Goal: Use online tool/utility: Utilize a website feature to perform a specific function

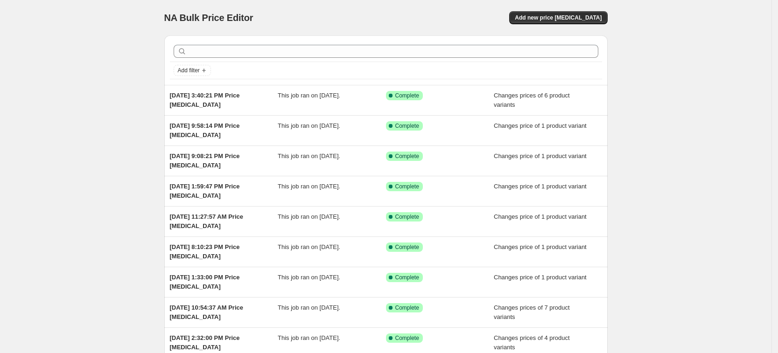
click at [564, 27] on div "NA Bulk Price Editor. This page is ready NA Bulk Price Editor Add new price [ME…" at bounding box center [386, 17] width 444 height 35
click at [566, 18] on span "Add new price [MEDICAL_DATA]" at bounding box center [558, 17] width 87 height 7
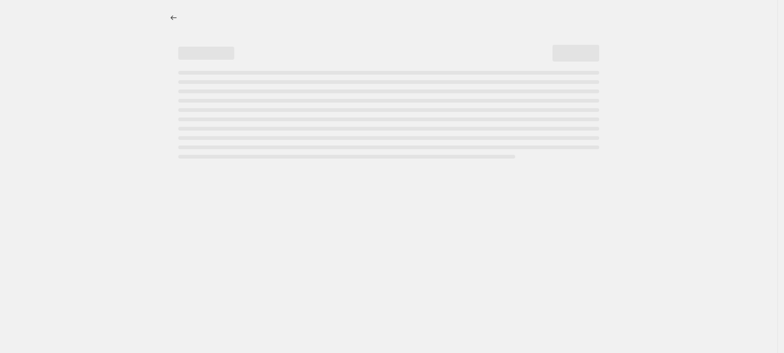
select select "percentage"
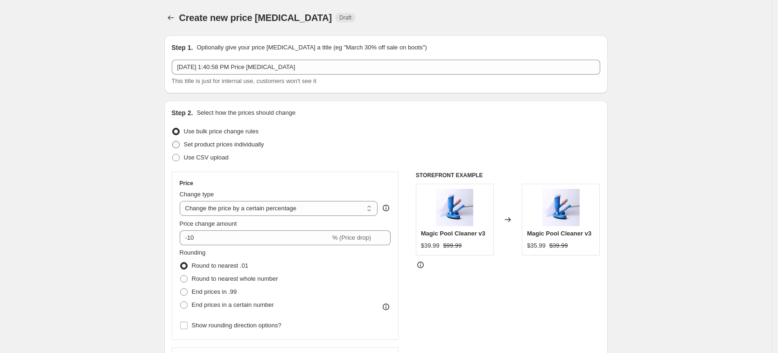
click at [240, 139] on label "Set product prices individually" at bounding box center [218, 144] width 92 height 13
click at [173, 141] on input "Set product prices individually" at bounding box center [172, 141] width 0 height 0
radio input "true"
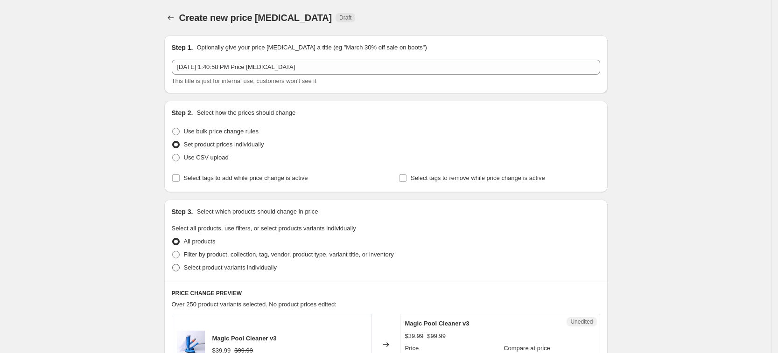
click at [238, 270] on span "Select product variants individually" at bounding box center [230, 267] width 93 height 7
click at [173, 265] on input "Select product variants individually" at bounding box center [172, 264] width 0 height 0
radio input "true"
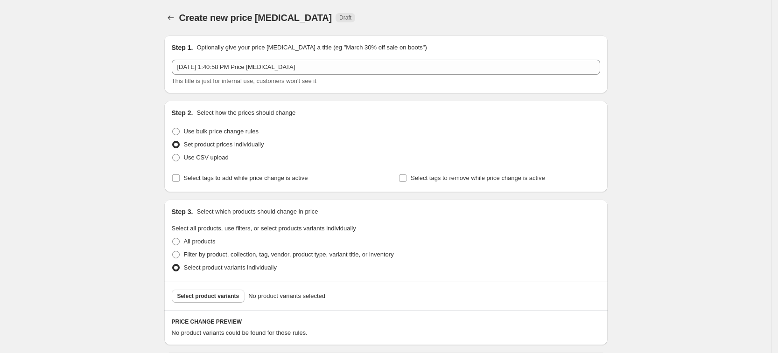
click at [229, 296] on span "Select product variants" at bounding box center [208, 296] width 62 height 7
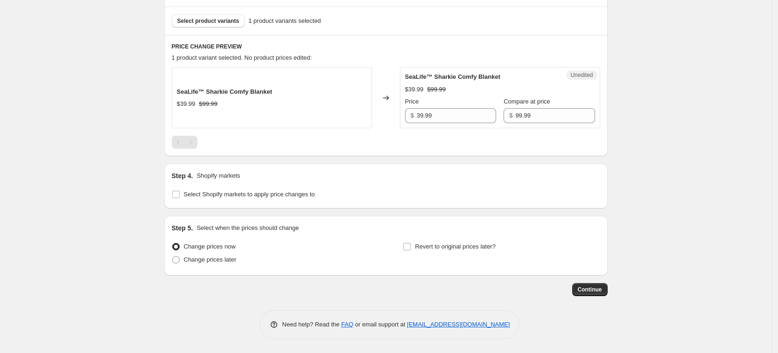
scroll to position [275, 0]
click at [223, 195] on span "Select Shopify markets to apply price changes to" at bounding box center [249, 194] width 131 height 7
click at [180, 195] on input "Select Shopify markets to apply price changes to" at bounding box center [175, 194] width 7 height 7
checkbox input "true"
